Goal: Information Seeking & Learning: Understand process/instructions

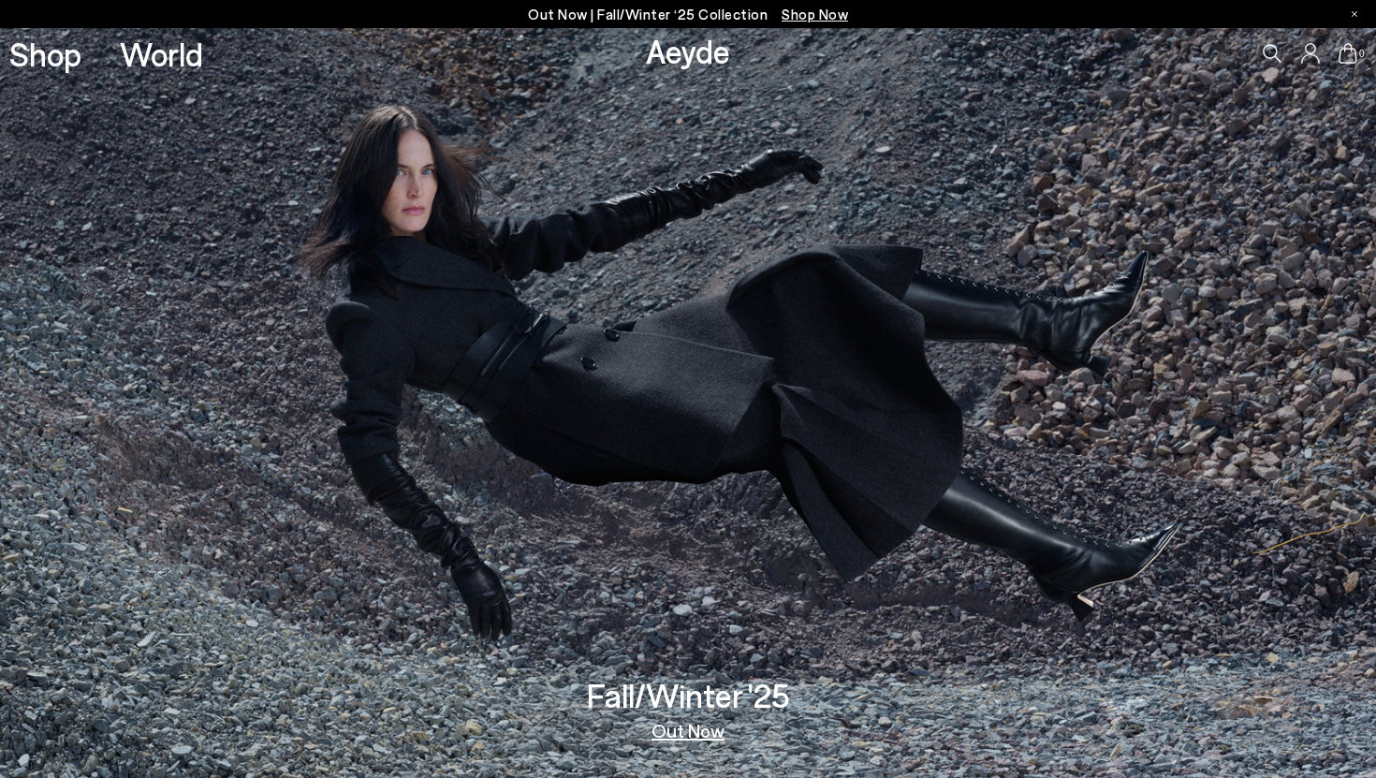
click at [1316, 61] on icon at bounding box center [1310, 53] width 19 height 21
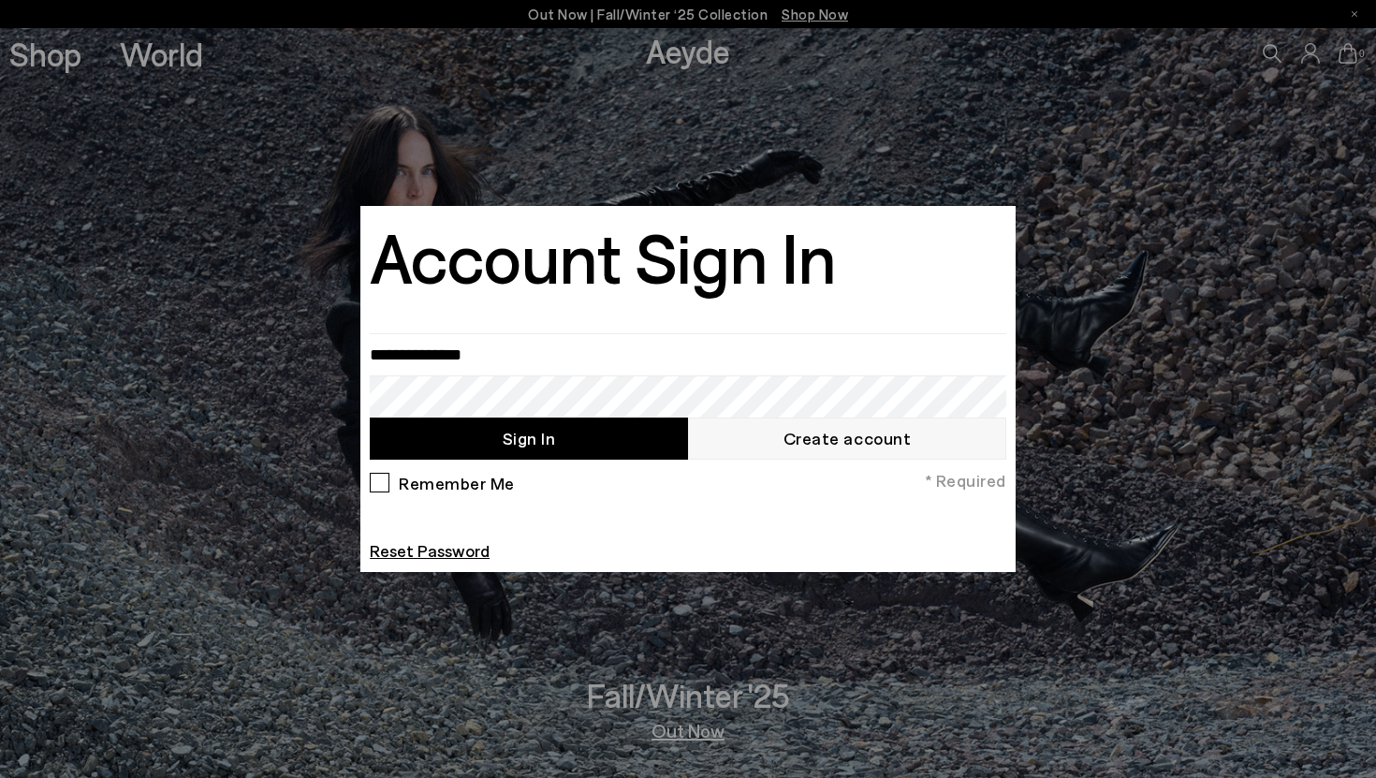
click at [628, 437] on button "Sign In" at bounding box center [529, 438] width 318 height 42
click at [574, 344] on input "email" at bounding box center [688, 354] width 636 height 42
type input "**********"
click at [559, 436] on button "Sign In" at bounding box center [529, 438] width 318 height 42
click at [454, 477] on label "Remember Me" at bounding box center [454, 482] width 122 height 18
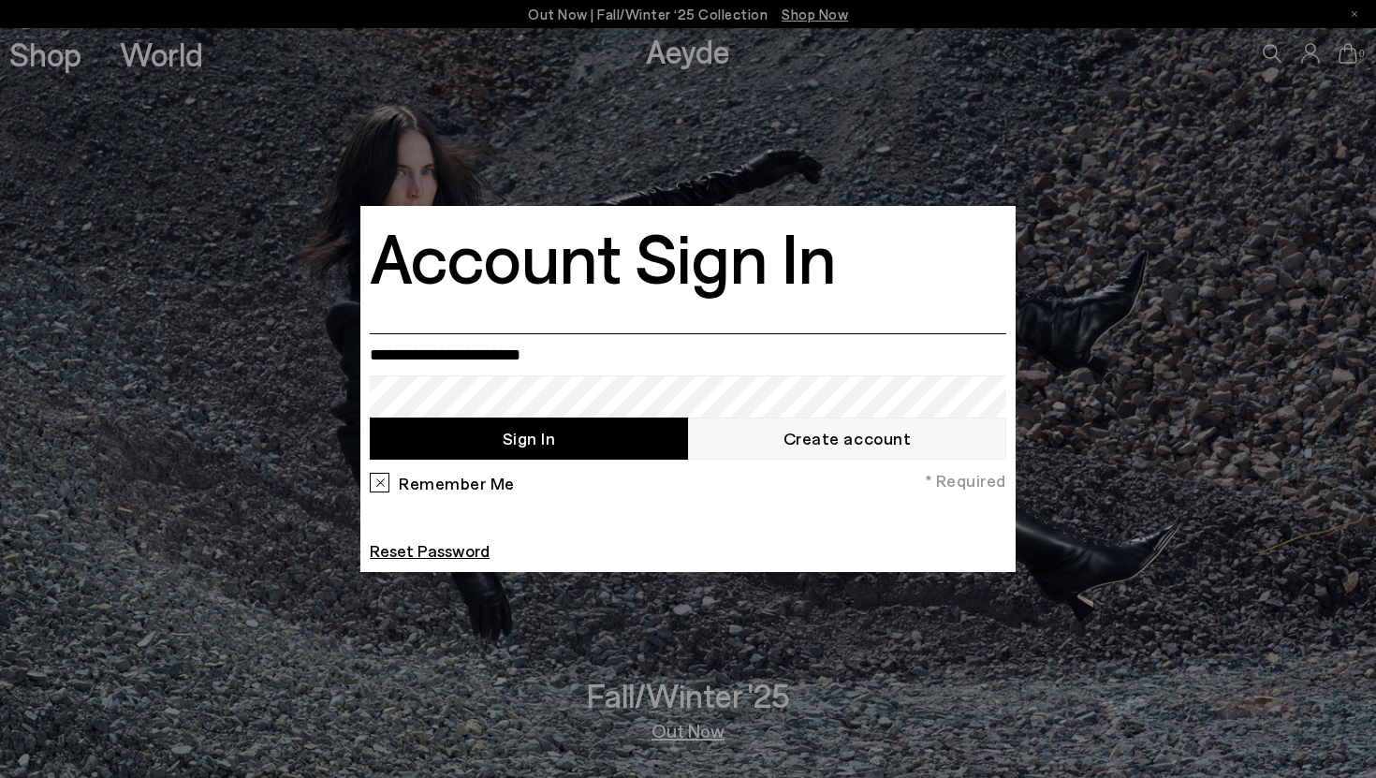
click at [599, 350] on input "**********" at bounding box center [688, 354] width 636 height 42
click at [591, 448] on button "Sign In" at bounding box center [529, 438] width 318 height 42
click at [1095, 146] on div at bounding box center [688, 389] width 1376 height 778
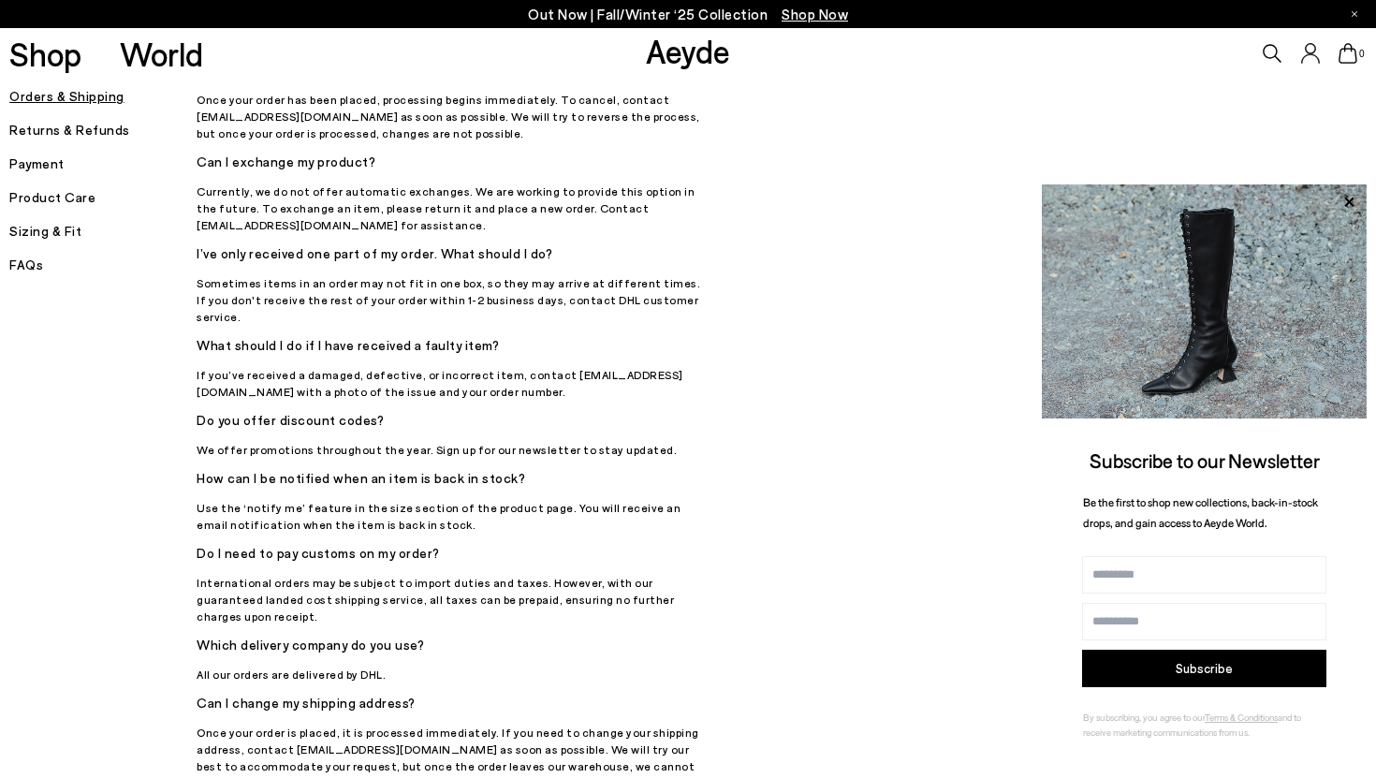
scroll to position [300, 0]
click at [115, 140] on h5 "Returns & Refunds" at bounding box center [102, 130] width 187 height 26
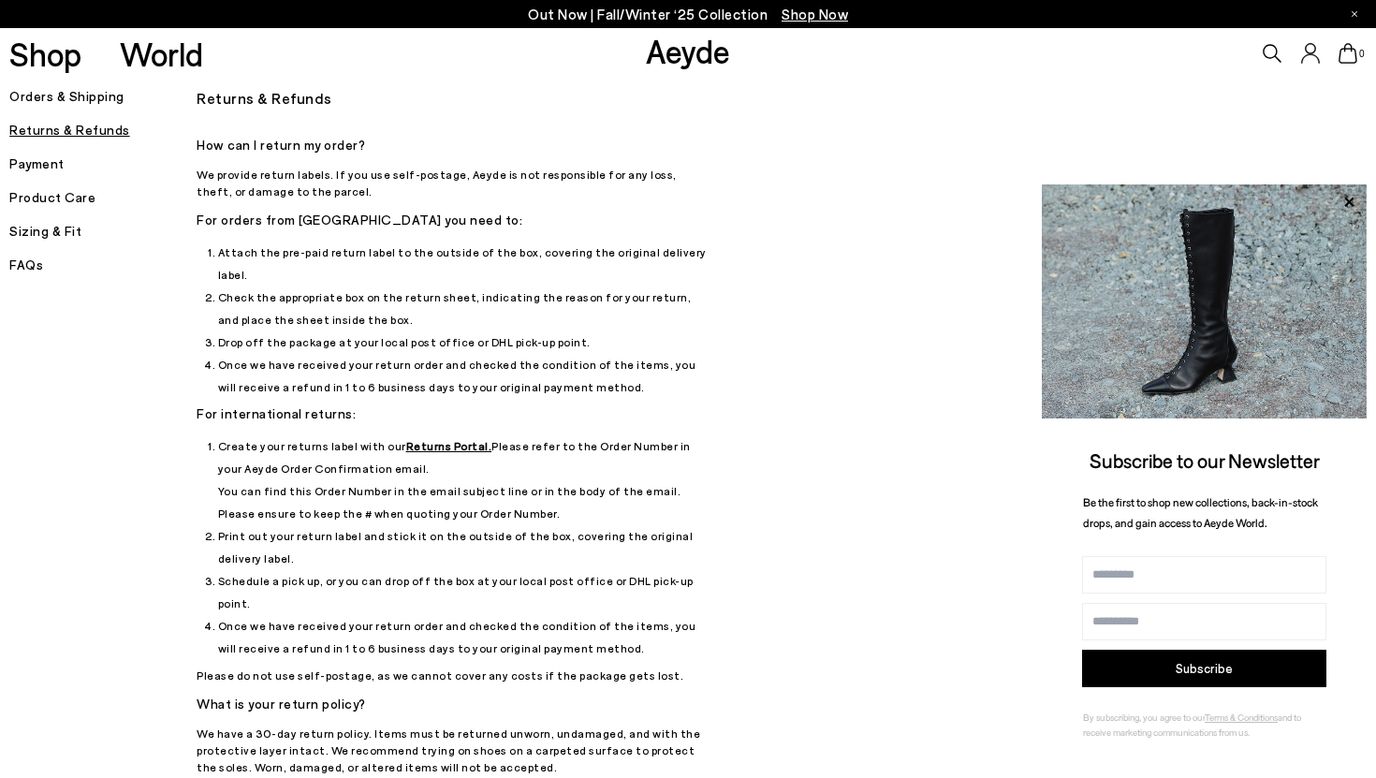
click at [421, 439] on u "Returns Portal." at bounding box center [449, 445] width 86 height 13
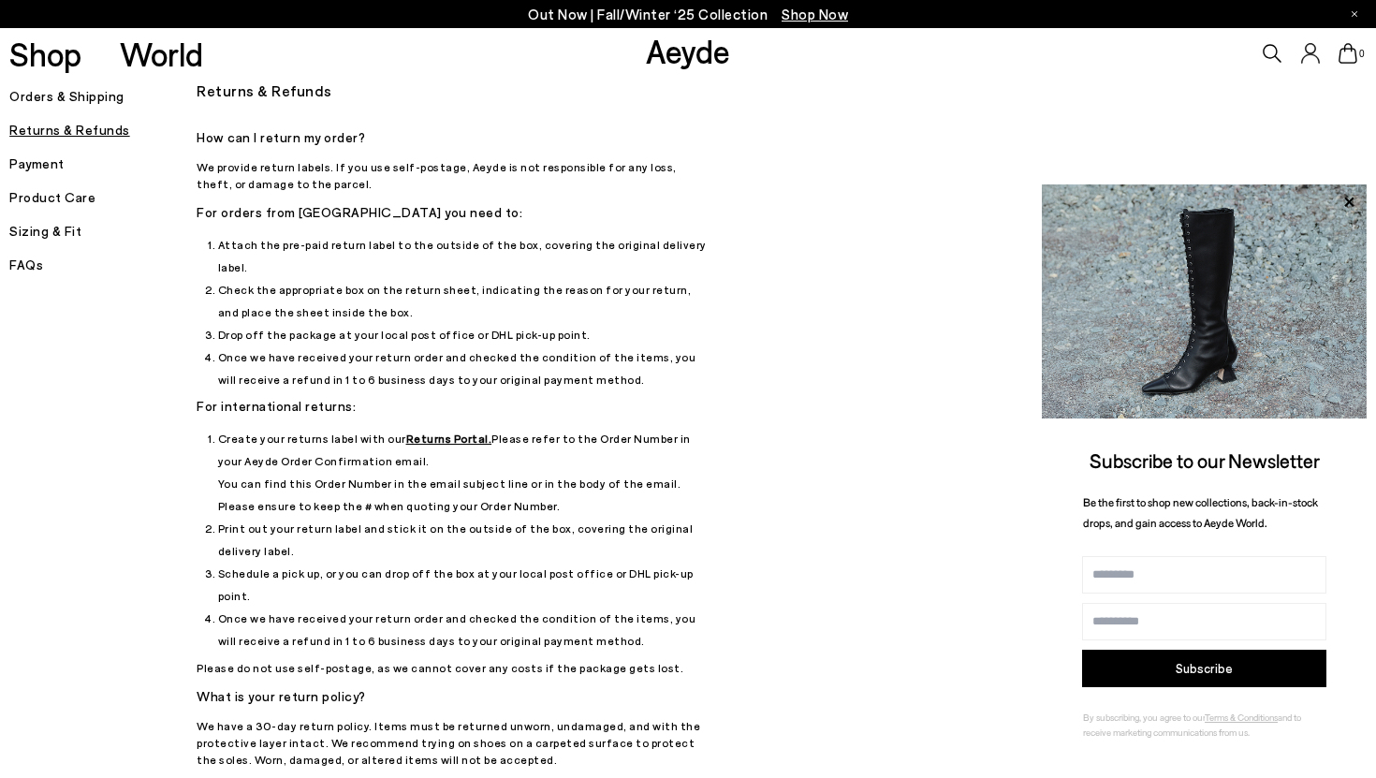
scroll to position [6, 0]
click at [412, 433] on u "Returns Portal." at bounding box center [449, 439] width 86 height 13
